Goal: Task Accomplishment & Management: Manage account settings

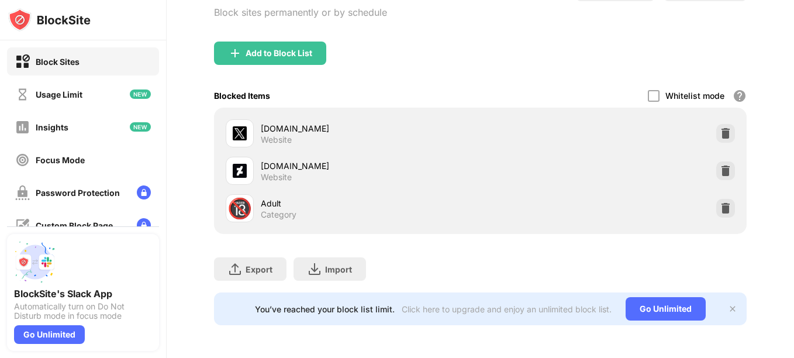
click at [78, 73] on div "Block Sites" at bounding box center [83, 61] width 152 height 28
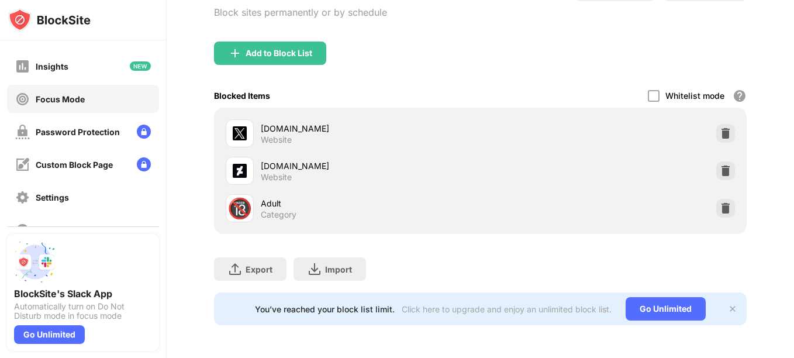
scroll to position [117, 0]
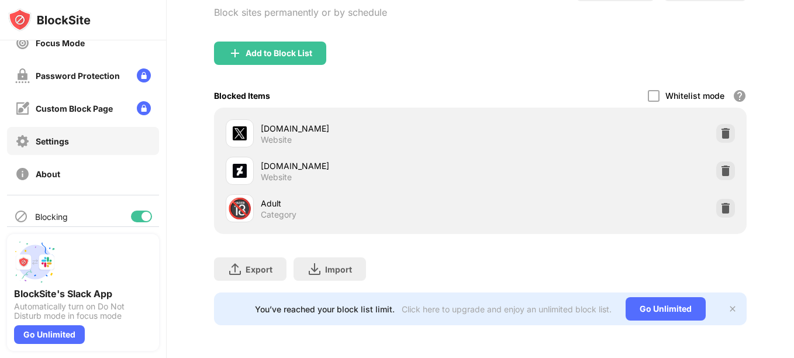
click at [67, 150] on div "Settings" at bounding box center [83, 141] width 152 height 28
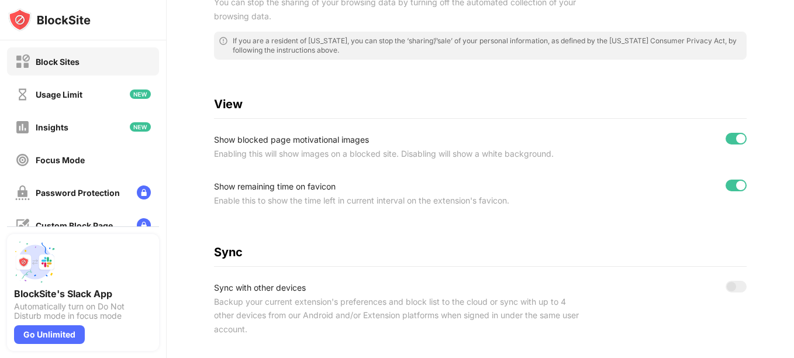
click at [91, 68] on div "Block Sites" at bounding box center [83, 61] width 152 height 28
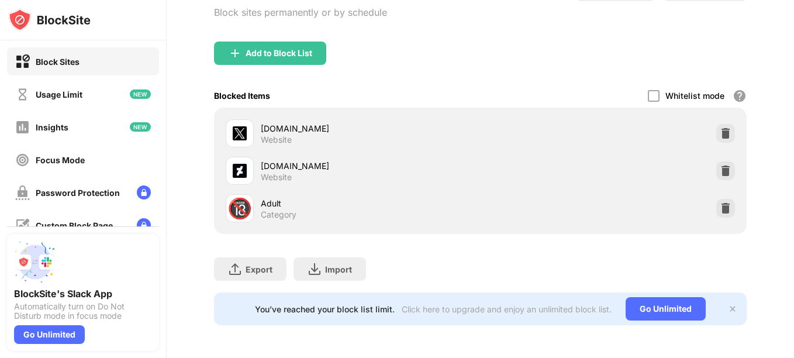
scroll to position [104, 0]
click at [703, 159] on div "[DOMAIN_NAME] Website" at bounding box center [480, 170] width 518 height 37
click at [720, 165] on img at bounding box center [726, 171] width 12 height 12
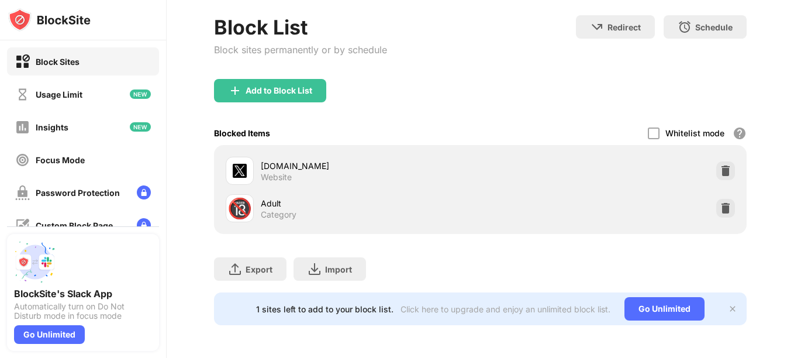
scroll to position [67, 0]
